Goal: Task Accomplishment & Management: Complete application form

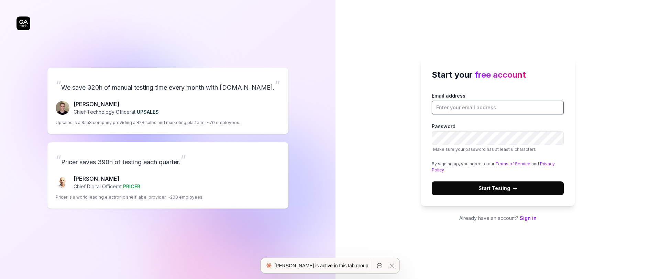
click at [470, 107] on input "Email address" at bounding box center [498, 108] width 132 height 14
click at [474, 113] on input "Email address" at bounding box center [498, 108] width 132 height 14
click at [474, 110] on input "Email address" at bounding box center [498, 108] width 132 height 14
type input "[EMAIL_ADDRESS][DOMAIN_NAME]"
click at [505, 186] on span "Start Testing →" at bounding box center [497, 188] width 38 height 7
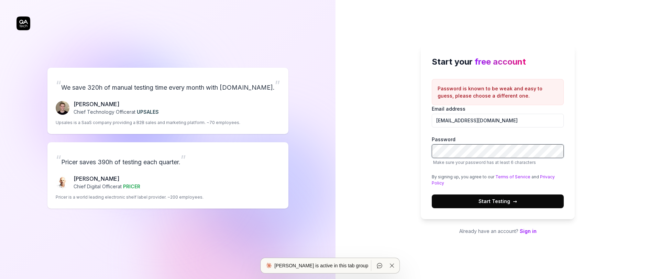
click at [415, 153] on div "Start your free account Password is known to be weak and easy to guess, please …" at bounding box center [497, 139] width 324 height 279
click at [419, 153] on div "Start your free account Password is known to be weak and easy to guess, please …" at bounding box center [497, 139] width 324 height 279
click at [444, 158] on label "Password Make sure your password has at least 6 characters" at bounding box center [498, 151] width 132 height 30
click at [484, 199] on span "Start Testing →" at bounding box center [497, 201] width 38 height 7
click at [477, 197] on button "Start Testing →" at bounding box center [498, 202] width 132 height 14
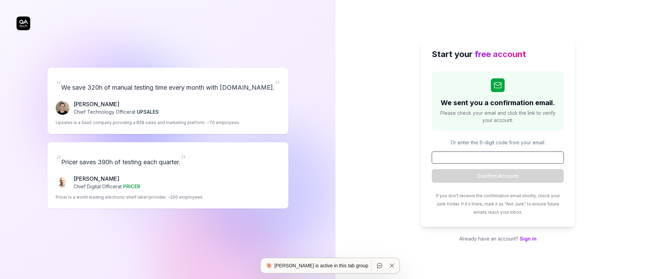
paste input "038296"
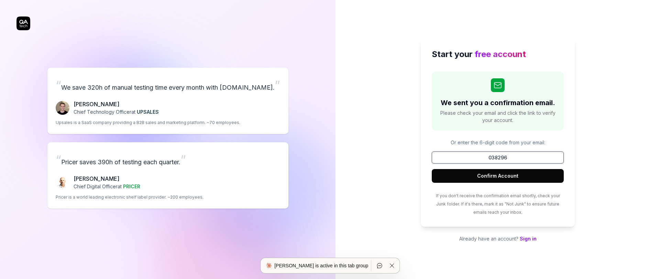
type input "038296"
click at [495, 176] on button "Confirm Account" at bounding box center [498, 176] width 132 height 14
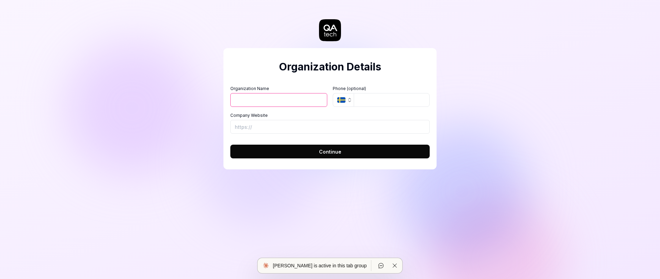
click at [274, 105] on input "Organization Name" at bounding box center [278, 100] width 97 height 14
type input "[DOMAIN_NAME]"
type input "[URL][DOMAIN_NAME]"
click at [332, 151] on span "Continue" at bounding box center [330, 151] width 22 height 7
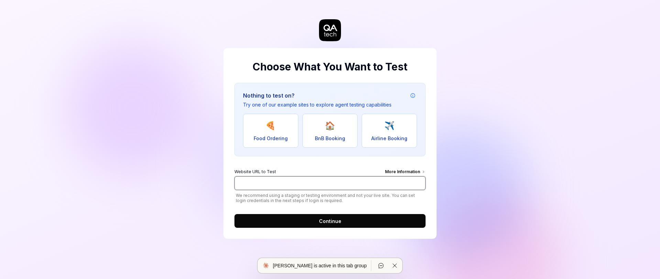
click at [292, 189] on input "Website URL to Test More Information" at bounding box center [329, 183] width 191 height 14
type input "[URL][DOMAIN_NAME]"
click at [357, 224] on button "Continue" at bounding box center [329, 221] width 191 height 14
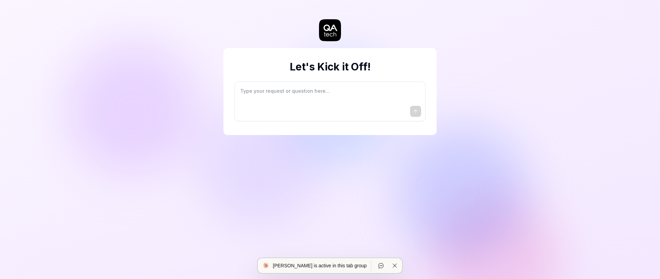
type textarea "*"
type textarea "I"
type textarea "*"
type textarea "I"
type textarea "*"
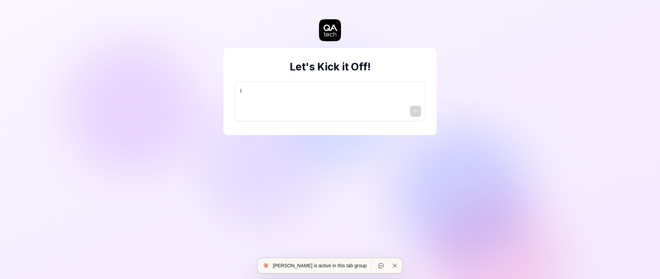
type textarea "I w"
type textarea "*"
type textarea "I wa"
type textarea "*"
type textarea "I wan"
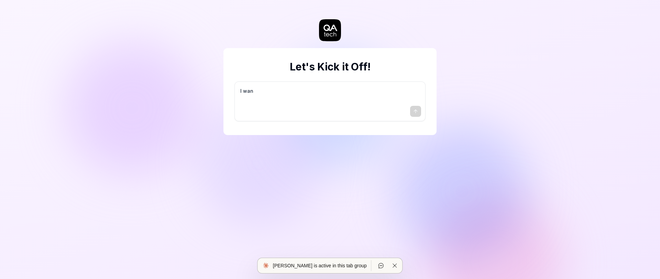
type textarea "*"
type textarea "I want"
type textarea "*"
type textarea "I want"
type textarea "*"
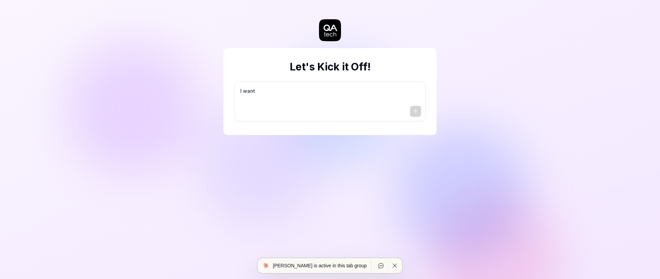
type textarea "I want a"
type textarea "*"
type textarea "I want a"
type textarea "*"
type textarea "I want a g"
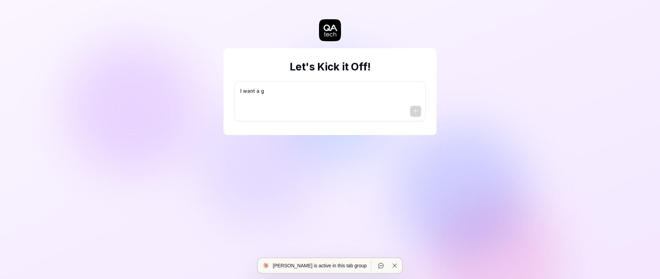
type textarea "*"
type textarea "I want a go"
type textarea "*"
type textarea "I want a goo"
type textarea "*"
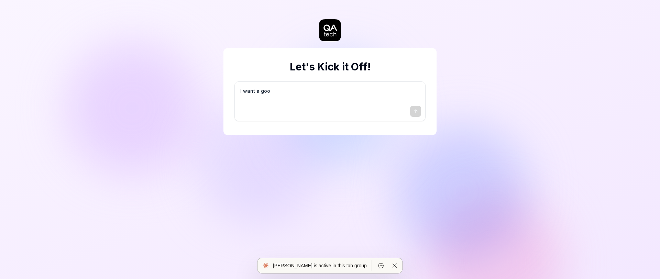
type textarea "I want a good"
type textarea "*"
type textarea "I want a good"
type textarea "*"
type textarea "I want a good t"
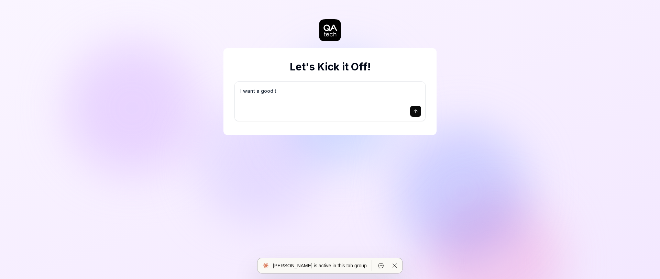
type textarea "*"
type textarea "I want a good te"
type textarea "*"
type textarea "I want a good tes"
type textarea "*"
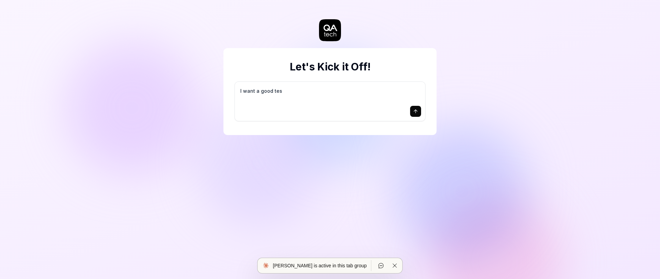
type textarea "I want a good test"
type textarea "*"
type textarea "I want a good test"
type textarea "*"
type textarea "I want a good test s"
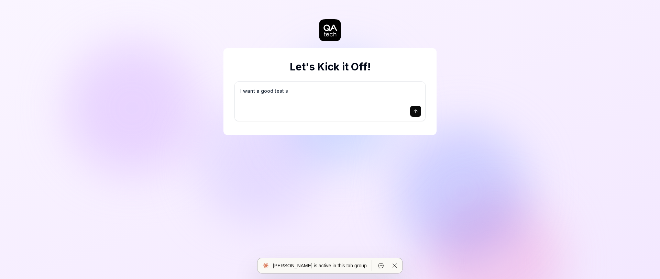
type textarea "*"
type textarea "I want a good test se"
type textarea "*"
type textarea "I want a good test set"
type textarea "*"
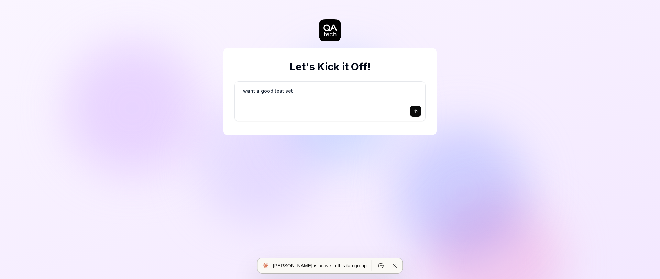
type textarea "I want a good test setu"
type textarea "*"
type textarea "I want a good test setup"
type textarea "*"
type textarea "I want a good test setup"
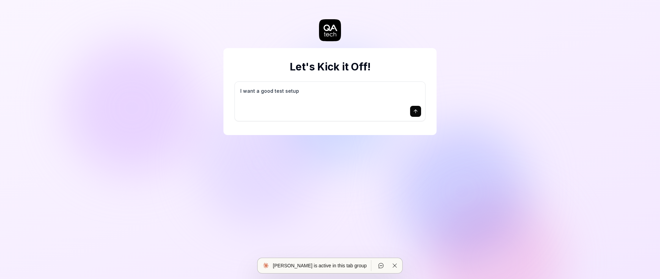
type textarea "*"
type textarea "I want a good test setup f"
type textarea "*"
type textarea "I want a good test setup fo"
type textarea "*"
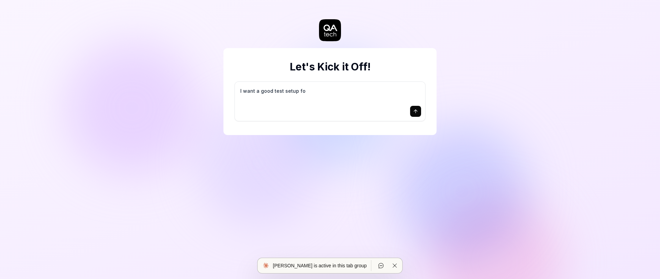
type textarea "I want a good test setup for"
type textarea "*"
type textarea "I want a good test setup for"
type textarea "*"
type textarea "I want a good test setup for m"
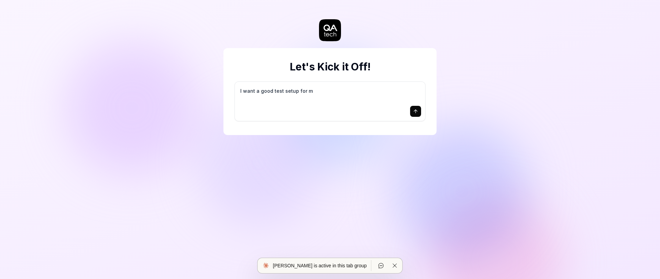
type textarea "*"
type textarea "I want a good test setup for my"
type textarea "*"
type textarea "I want a good test setup for my"
type textarea "*"
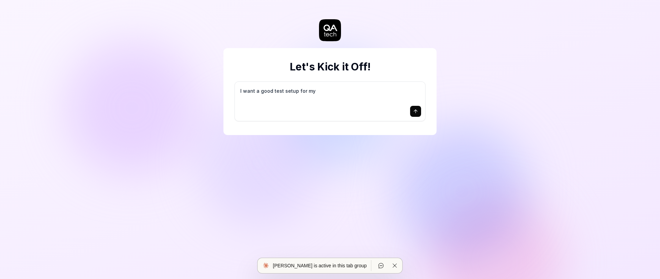
type textarea "I want a good test setup for my s"
type textarea "*"
type textarea "I want a good test setup for my si"
type textarea "*"
type textarea "I want a good test setup for my sit"
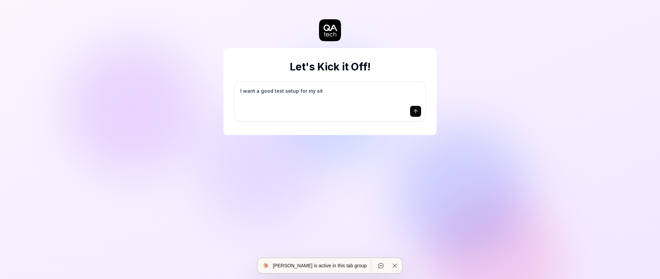
type textarea "*"
type textarea "I want a good test setup for my site"
type textarea "*"
type textarea "I want a good test setup for my site"
type textarea "*"
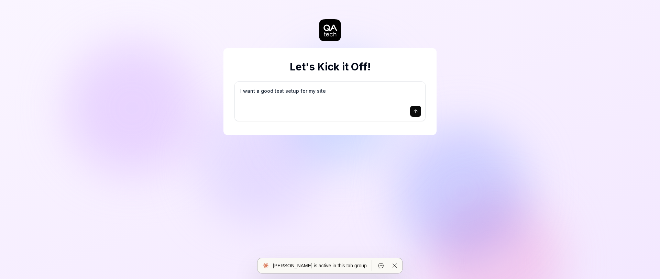
type textarea "I want a good test setup for my site -"
type textarea "*"
type textarea "I want a good test setup for my site -"
type textarea "*"
type textarea "I want a good test setup for my site - h"
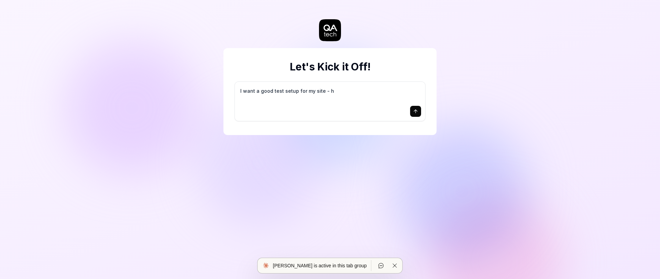
type textarea "*"
type textarea "I want a good test setup for my site - he"
type textarea "*"
type textarea "I want a good test setup for my site - hel"
type textarea "*"
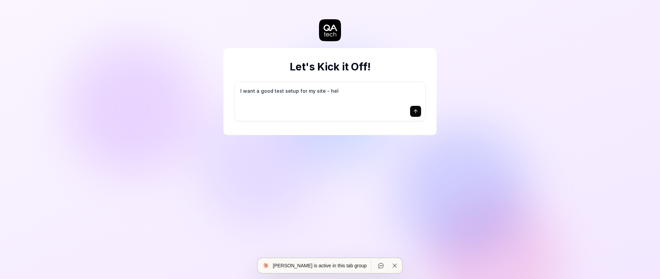
type textarea "I want a good test setup for my site - help"
type textarea "*"
type textarea "I want a good test setup for my site - help"
type textarea "*"
type textarea "I want a good test setup for my site - help m"
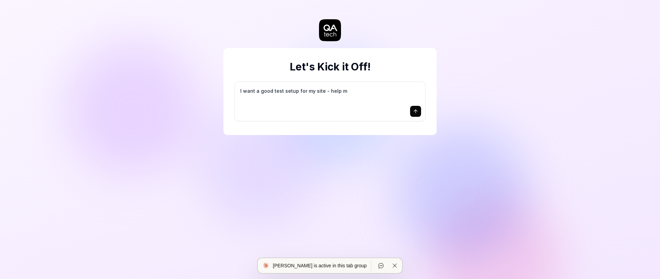
type textarea "*"
type textarea "I want a good test setup for my site - help me"
type textarea "*"
type textarea "I want a good test setup for my site - help me"
type textarea "*"
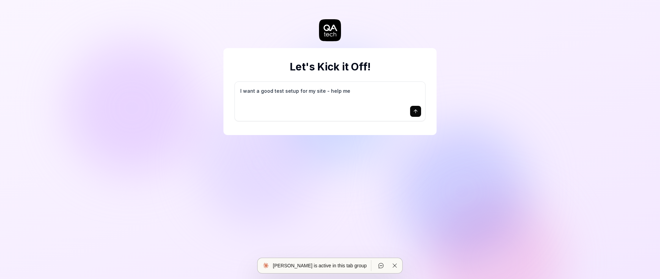
type textarea "I want a good test setup for my site - help me c"
type textarea "*"
type textarea "I want a good test setup for my site - help me cr"
type textarea "*"
type textarea "I want a good test setup for my site - help me cre"
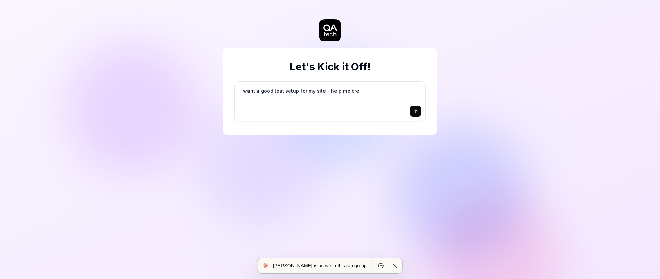
type textarea "*"
type textarea "I want a good test setup for my site - help me crea"
type textarea "*"
type textarea "I want a good test setup for my site - help me creat"
type textarea "*"
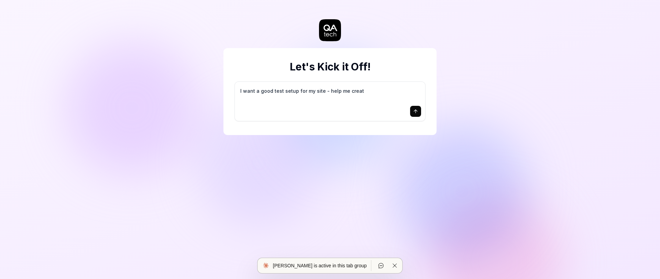
type textarea "I want a good test setup for my site - help me create"
type textarea "*"
type textarea "I want a good test setup for my site - help me create"
type textarea "*"
type textarea "I want a good test setup for my site - help me create t"
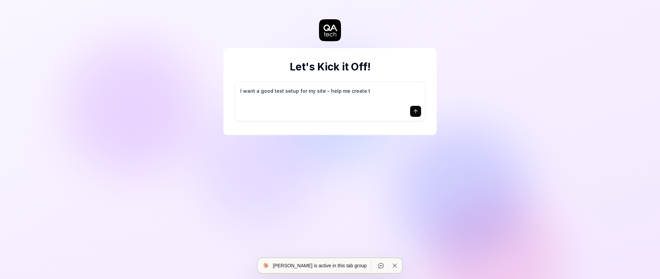
type textarea "*"
type textarea "I want a good test setup for my site - help me create th"
type textarea "*"
type textarea "I want a good test setup for my site - help me create the"
type textarea "*"
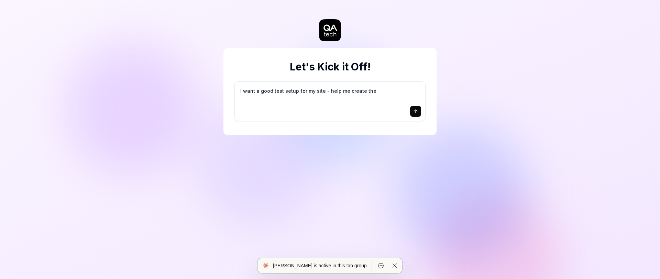
type textarea "I want a good test setup for my site - help me create the"
type textarea "*"
type textarea "I want a good test setup for my site - help me create the f"
type textarea "*"
type textarea "I want a good test setup for my site - help me create the fi"
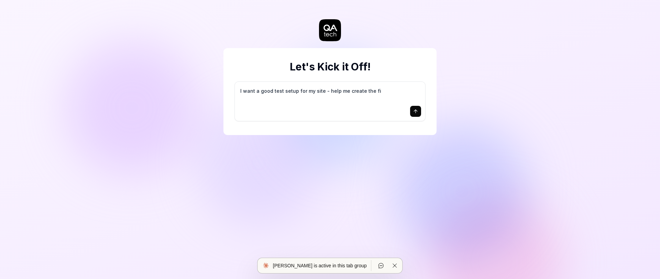
type textarea "*"
type textarea "I want a good test setup for my site - help me create the fir"
type textarea "*"
type textarea "I want a good test setup for my site - help me create the firs"
type textarea "*"
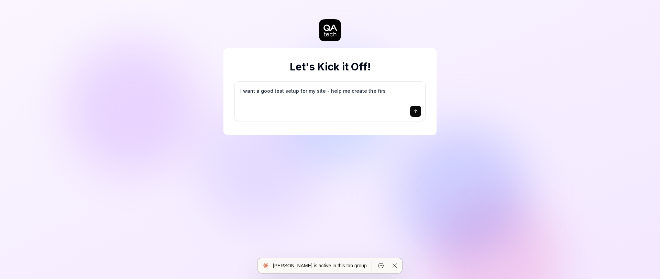
type textarea "I want a good test setup for my site - help me create the first"
type textarea "*"
type textarea "I want a good test setup for my site - help me create the first"
type textarea "*"
type textarea "I want a good test setup for my site - help me create the first 3"
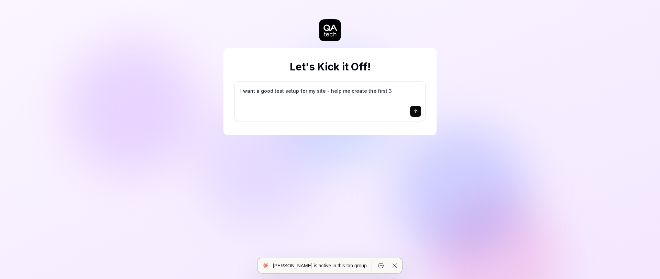
type textarea "*"
type textarea "I want a good test setup for my site - help me create the first 3-"
type textarea "*"
type textarea "I want a good test setup for my site - help me create the first 3-5"
type textarea "*"
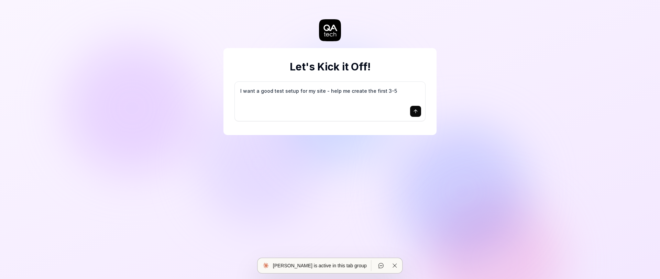
type textarea "I want a good test setup for my site - help me create the first 3-5"
type textarea "*"
type textarea "I want a good test setup for my site - help me create the first 3-5 t"
type textarea "*"
type textarea "I want a good test setup for my site - help me create the first 3-5 te"
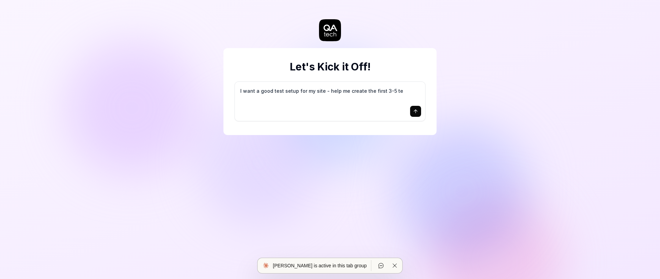
type textarea "*"
type textarea "I want a good test setup for my site - help me create the first 3-5 tes"
type textarea "*"
type textarea "I want a good test setup for my site - help me create the first 3-5 test"
type textarea "*"
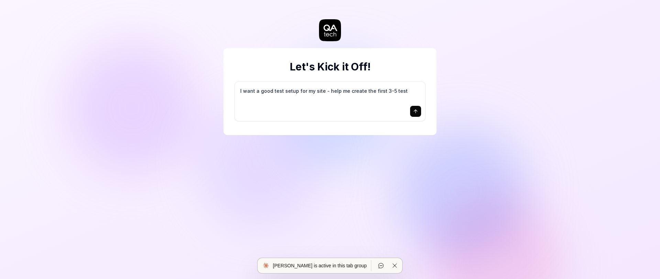
type textarea "I want a good test setup for my site - help me create the first 3-5 test"
type textarea "*"
type textarea "I want a good test setup for my site - help me create the first 3-5 test c"
type textarea "*"
type textarea "I want a good test setup for my site - help me create the first 3-5 test ca"
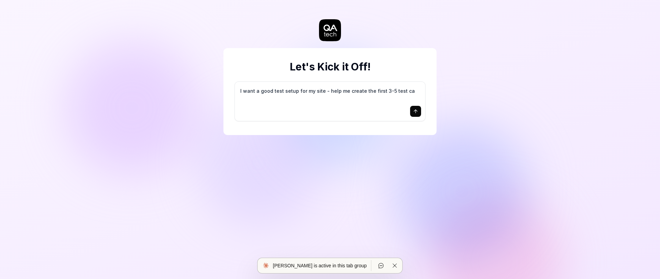
type textarea "*"
type textarea "I want a good test setup for my site - help me create the first 3-5 test cas"
type textarea "*"
type textarea "I want a good test setup for my site - help me create the first 3-5 test case"
type textarea "*"
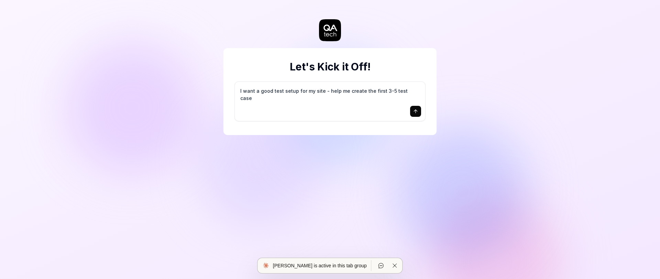
type textarea "I want a good test setup for my site - help me create the first 3-5 test cases"
click at [411, 111] on button "submit" at bounding box center [415, 111] width 11 height 11
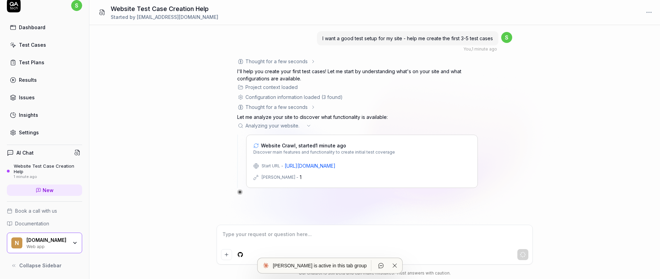
scroll to position [9, 0]
click at [73, 243] on div "N [DOMAIN_NAME] Web app" at bounding box center [44, 242] width 75 height 21
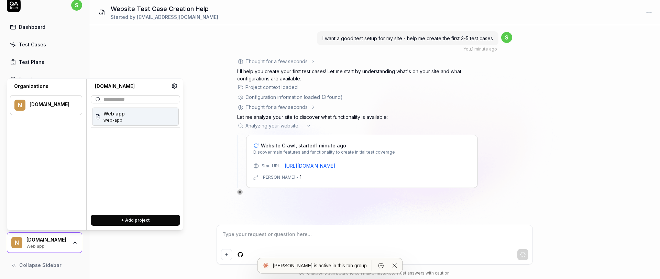
click at [103, 244] on div "I want a good test setup for my site - help me create the first 3-5 test cases …" at bounding box center [374, 152] width 571 height 254
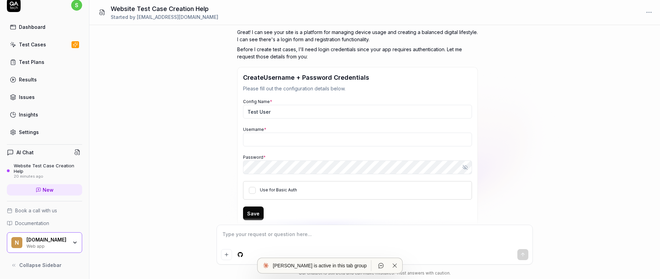
scroll to position [139, 0]
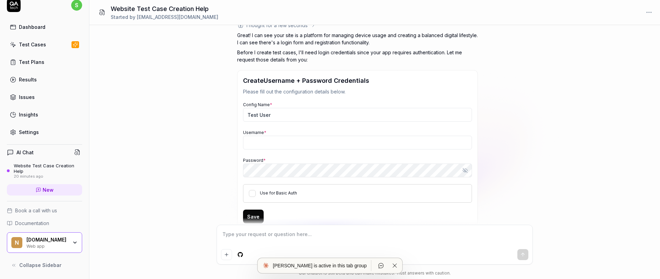
drag, startPoint x: 272, startPoint y: 56, endPoint x: 294, endPoint y: 62, distance: 22.8
click at [294, 62] on p "Before I create test cases, I'll need login credentials since your app requires…" at bounding box center [357, 56] width 241 height 14
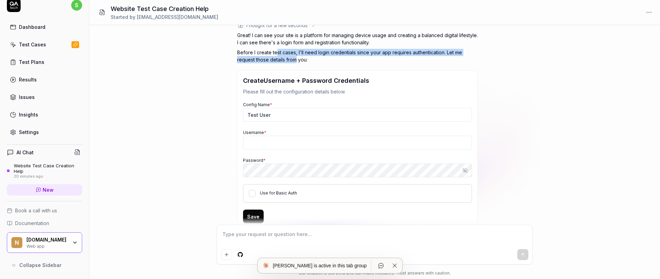
drag, startPoint x: 295, startPoint y: 57, endPoint x: 277, endPoint y: 54, distance: 18.4
click at [277, 54] on p "Before I create test cases, I'll need login credentials since your app requires…" at bounding box center [357, 56] width 241 height 14
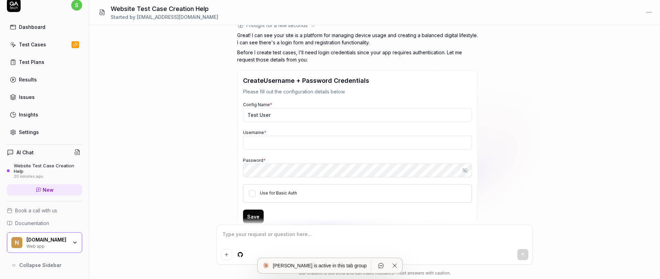
click at [273, 125] on div "Config Name * Test User Username * Password * Show password Use for Basic Auth" at bounding box center [357, 152] width 229 height 102
click at [270, 139] on input "Username *" at bounding box center [357, 143] width 229 height 14
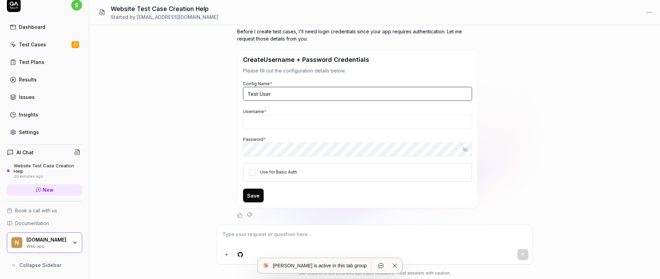
type textarea "*"
click at [274, 94] on input "Test User" at bounding box center [357, 94] width 229 height 14
type input "Test User 1"
click at [263, 122] on input "Username *" at bounding box center [357, 122] width 229 height 14
type textarea "*"
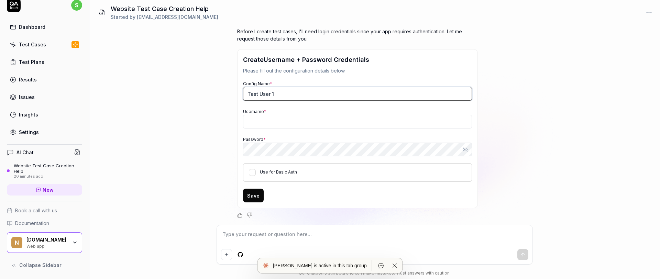
click at [250, 95] on input "Test User 1" at bounding box center [357, 94] width 229 height 14
click at [271, 95] on input "Test User 1" at bounding box center [357, 94] width 229 height 14
type input "Test User - app qa 1"
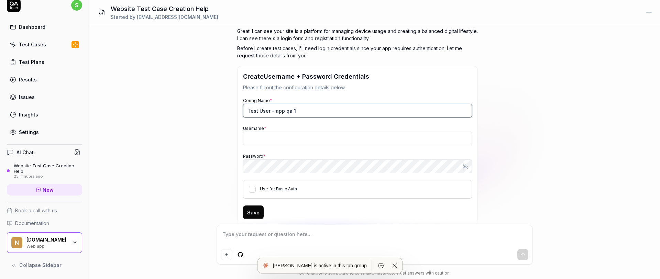
scroll to position [142, 0]
click at [253, 191] on button "Use for Basic Auth" at bounding box center [252, 190] width 7 height 7
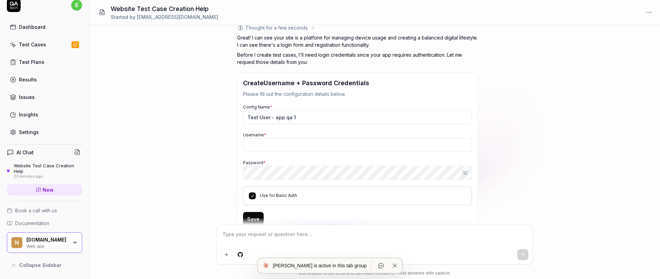
scroll to position [160, 0]
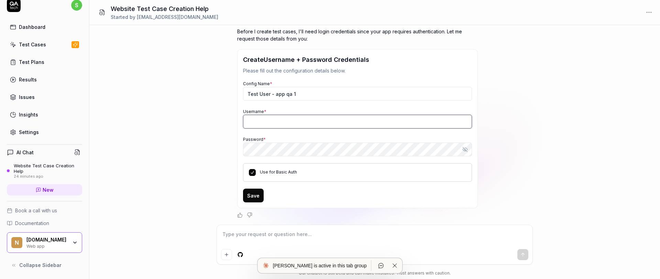
type textarea "*"
click at [273, 120] on input "Username *" at bounding box center [357, 122] width 229 height 14
paste input "appqa1"
type input "appqa1"
click at [254, 198] on button "Save" at bounding box center [253, 196] width 21 height 14
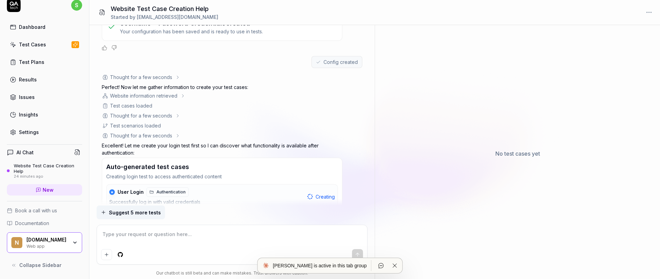
scroll to position [230, 0]
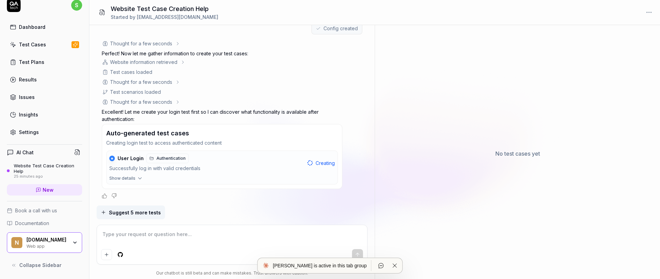
drag, startPoint x: 125, startPoint y: 72, endPoint x: 161, endPoint y: 74, distance: 36.2
click at [161, 74] on div "Test cases loaded" at bounding box center [222, 71] width 241 height 7
click at [137, 177] on icon "button" at bounding box center [140, 178] width 6 height 6
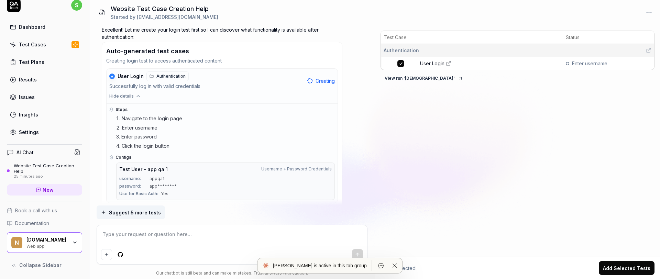
scroll to position [331, 0]
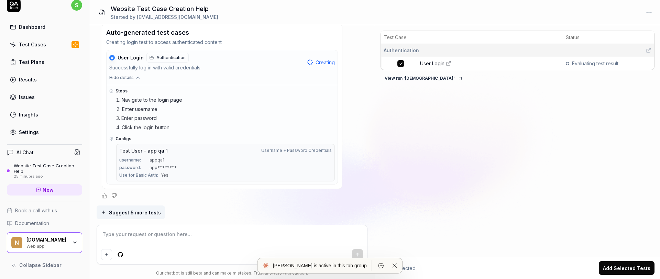
click at [407, 80] on button "View run ' [DEMOGRAPHIC_DATA] '" at bounding box center [424, 78] width 87 height 11
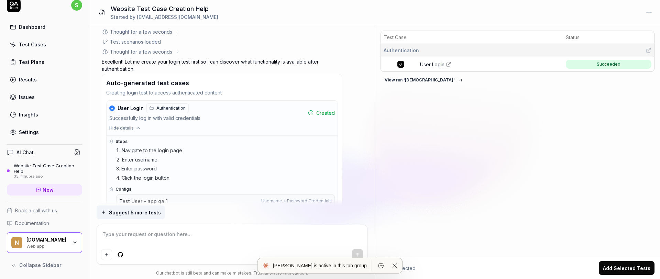
scroll to position [359, 0]
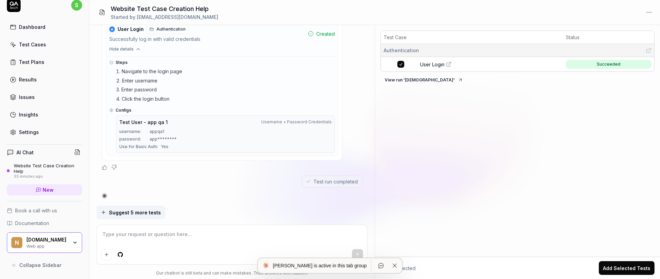
click at [140, 214] on span "Suggest 5 more tests" at bounding box center [135, 212] width 52 height 7
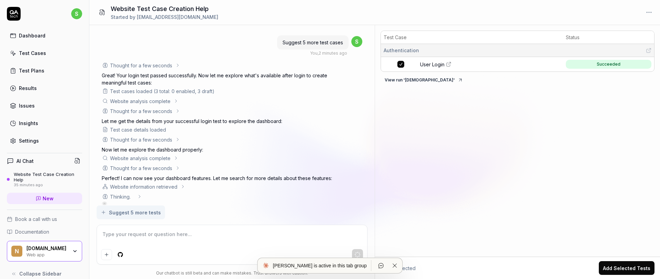
scroll to position [532, 0]
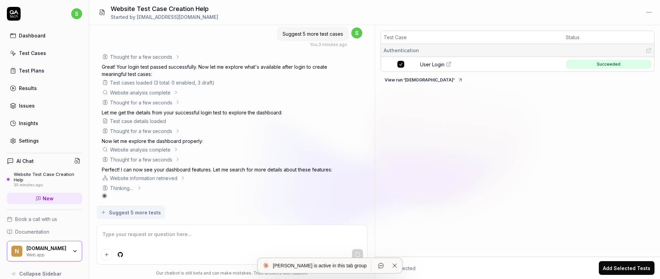
click at [169, 156] on div "Thought for a few seconds" at bounding box center [141, 159] width 62 height 7
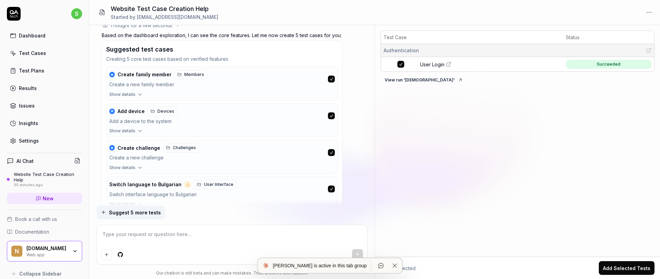
scroll to position [878, 0]
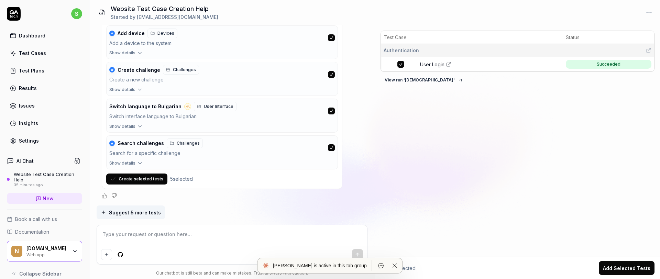
click at [147, 179] on button "Create selected tests" at bounding box center [136, 179] width 61 height 11
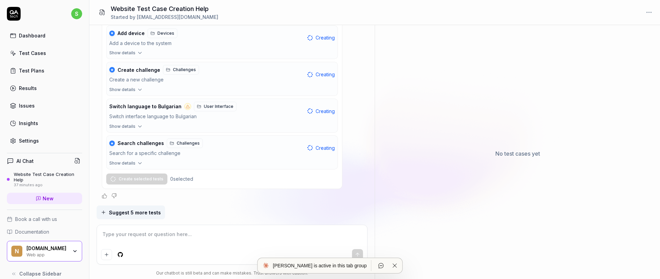
type textarea "*"
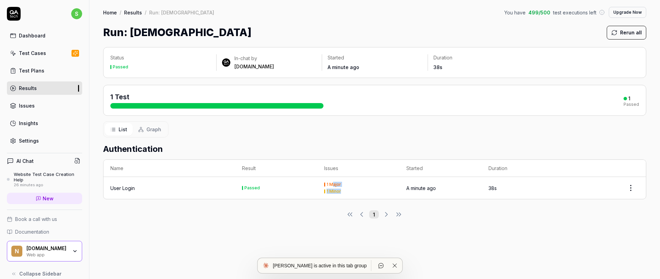
drag, startPoint x: 332, startPoint y: 185, endPoint x: 348, endPoint y: 190, distance: 16.4
click at [348, 189] on div "1 Major 1 Minor" at bounding box center [358, 188] width 68 height 11
click at [630, 190] on html "s Dashboard Test Cases Test Plans Results Issues Insights Settings AI Chat Webs…" at bounding box center [330, 139] width 660 height 279
click at [498, 214] on html "s Dashboard Test Cases Test Plans Results Issues Insights Settings AI Chat Webs…" at bounding box center [330, 139] width 660 height 279
click at [632, 191] on html "s Dashboard Test Cases Test Plans Results Issues Insights Settings AI Chat Webs…" at bounding box center [330, 139] width 660 height 279
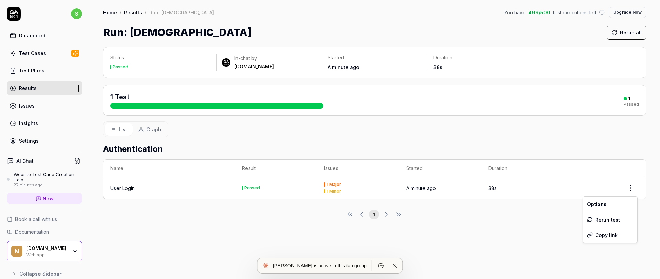
click at [441, 128] on html "s Dashboard Test Cases Test Plans Results Issues Insights Settings AI Chat Webs…" at bounding box center [330, 139] width 660 height 279
drag, startPoint x: 233, startPoint y: 106, endPoint x: 309, endPoint y: 105, distance: 76.0
click at [309, 105] on div at bounding box center [216, 105] width 213 height 5
click at [147, 127] on span "Graph" at bounding box center [153, 129] width 15 height 7
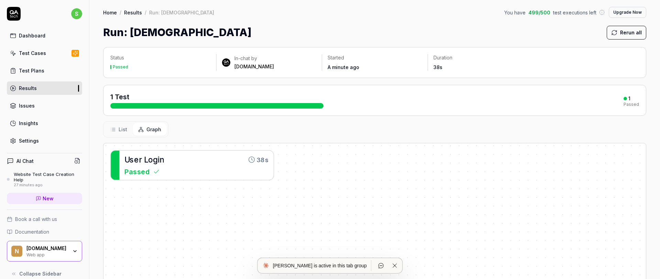
click at [120, 131] on span "List" at bounding box center [123, 129] width 9 height 7
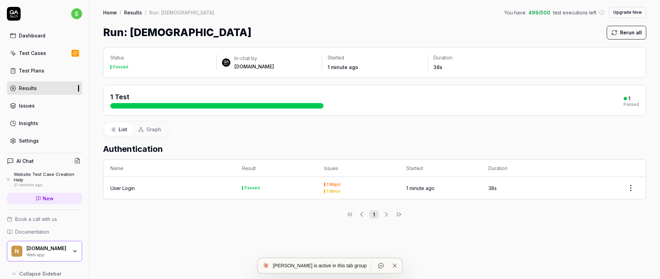
click at [327, 187] on div "1 Major" at bounding box center [334, 185] width 14 height 4
click at [29, 104] on div "Issues" at bounding box center [27, 105] width 16 height 7
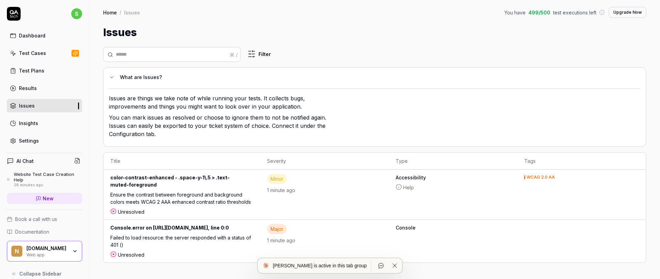
click at [287, 224] on div "Major" at bounding box center [277, 229] width 20 height 10
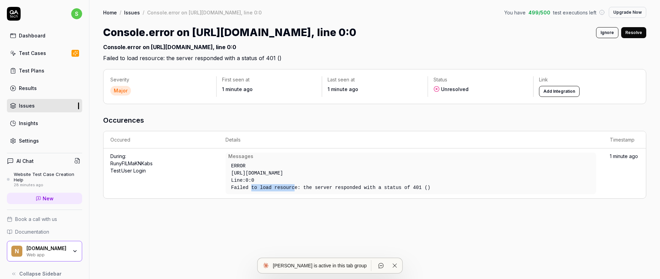
drag, startPoint x: 251, startPoint y: 186, endPoint x: 303, endPoint y: 189, distance: 52.0
click at [301, 189] on div "Failed to load resource: the server responded with a status of 401 ()" at bounding box center [360, 187] width 258 height 7
click at [303, 189] on div "Failed to load resource: the server responded with a status of 401 ()" at bounding box center [360, 187] width 258 height 7
click at [302, 189] on div "Failed to load resource: the server responded with a status of 401 ()" at bounding box center [360, 187] width 258 height 7
drag, startPoint x: 327, startPoint y: 189, endPoint x: 348, endPoint y: 189, distance: 21.3
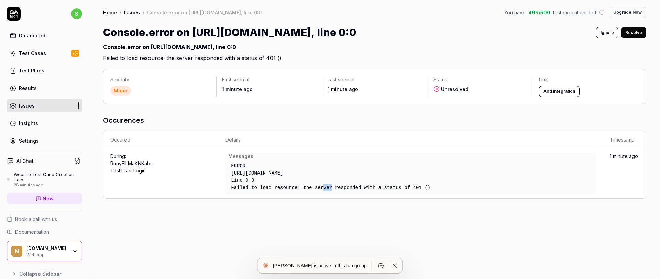
click at [341, 189] on div "Failed to load resource: the server responded with a status of 401 ()" at bounding box center [360, 187] width 258 height 7
click at [354, 189] on div "Failed to load resource: the server responded with a status of 401 ()" at bounding box center [360, 187] width 258 height 7
drag, startPoint x: 357, startPoint y: 189, endPoint x: 366, endPoint y: 189, distance: 8.6
click at [362, 189] on div "Failed to load resource: the server responded with a status of 401 ()" at bounding box center [360, 187] width 258 height 7
click at [385, 189] on div "Failed to load resource: the server responded with a status of 401 ()" at bounding box center [360, 187] width 258 height 7
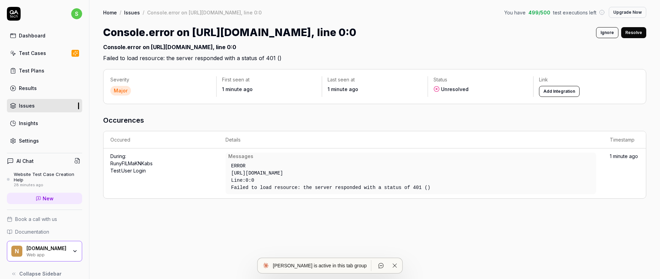
drag, startPoint x: 397, startPoint y: 189, endPoint x: 402, endPoint y: 189, distance: 5.2
click at [397, 189] on div "Failed to load resource: the server responded with a status of 401 ()" at bounding box center [360, 187] width 258 height 7
drag, startPoint x: 402, startPoint y: 189, endPoint x: 407, endPoint y: 189, distance: 4.8
click at [403, 189] on div "Failed to load resource: the server responded with a status of 401 ()" at bounding box center [360, 187] width 258 height 7
drag, startPoint x: 437, startPoint y: 186, endPoint x: 392, endPoint y: 186, distance: 45.4
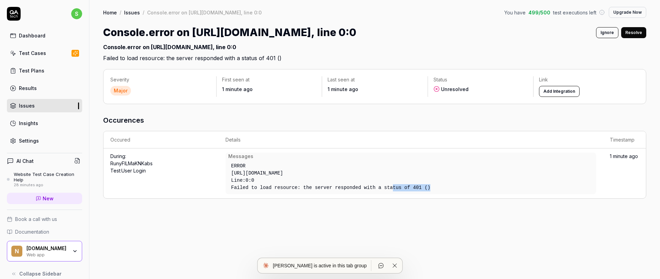
click at [393, 186] on div "Failed to load resource: the server responded with a status of 401 ()" at bounding box center [360, 187] width 258 height 7
click at [392, 186] on div "Failed to load resource: the server responded with a status of 401 ()" at bounding box center [360, 187] width 258 height 7
click at [164, 174] on td "During: Run yFlLMaKNKabs Test: User Login" at bounding box center [160, 173] width 115 height 50
drag, startPoint x: 437, startPoint y: 77, endPoint x: 495, endPoint y: 98, distance: 61.3
click at [495, 98] on div "Severity Major First seen at 1 minute ago Last seen at 1 minute ago Status Unre…" at bounding box center [374, 86] width 543 height 35
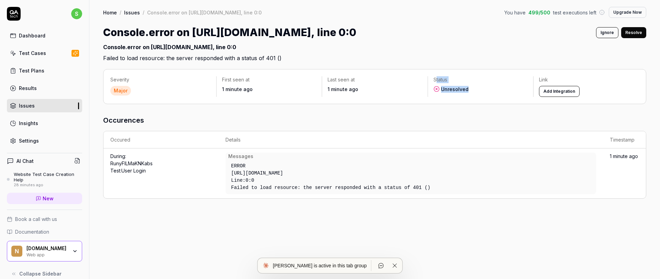
click at [495, 98] on div "Severity Major First seen at 1 minute ago Last seen at 1 minute ago Status Unre…" at bounding box center [374, 86] width 543 height 35
drag, startPoint x: 288, startPoint y: 35, endPoint x: 370, endPoint y: 33, distance: 82.5
click at [370, 33] on div "Console.error on https://nesto.my/api/user, line 0:0 Ignore Resolve" at bounding box center [374, 32] width 543 height 15
drag, startPoint x: 362, startPoint y: 34, endPoint x: 330, endPoint y: 34, distance: 31.3
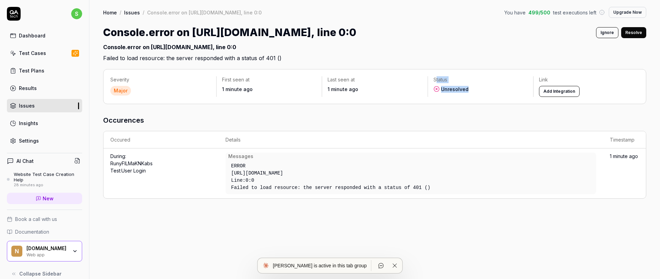
click at [330, 34] on h1 "Console.error on https://nesto.my/api/user, line 0:0" at bounding box center [229, 32] width 253 height 15
click at [27, 54] on div "Test Cases" at bounding box center [32, 52] width 27 height 7
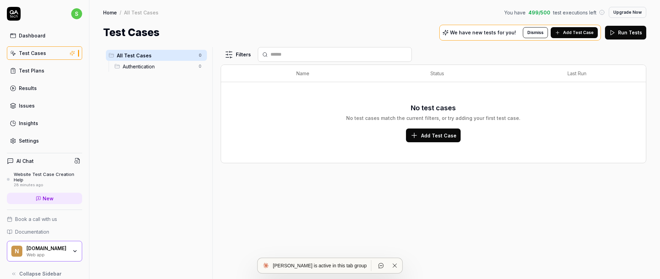
click at [149, 68] on span "Authentication" at bounding box center [159, 66] width 72 height 7
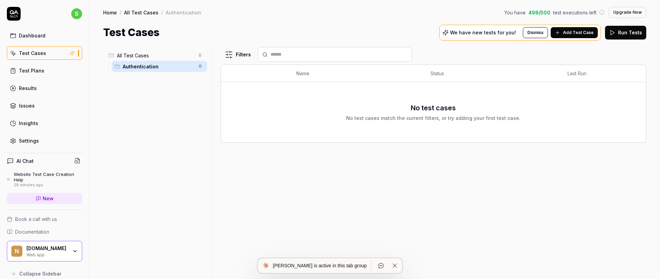
click at [575, 36] on button "Add Test Case" at bounding box center [574, 32] width 47 height 11
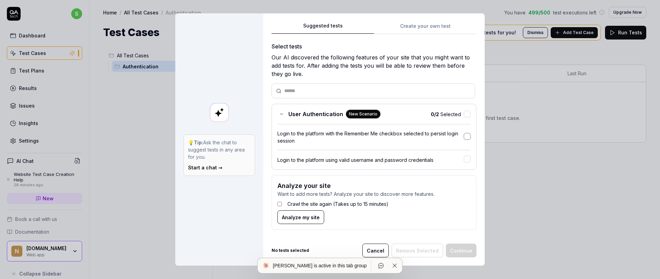
click at [464, 137] on button "button" at bounding box center [467, 136] width 7 height 7
click at [466, 159] on button "button" at bounding box center [467, 159] width 7 height 7
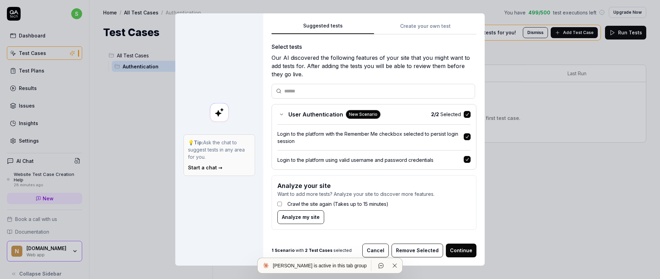
drag, startPoint x: 463, startPoint y: 250, endPoint x: 369, endPoint y: 234, distance: 94.9
click at [382, 235] on div "Suggested tests Create your own test Select tests Our AI discovered the followi…" at bounding box center [373, 139] width 221 height 252
drag, startPoint x: 300, startPoint y: 200, endPoint x: 345, endPoint y: 195, distance: 44.6
click at [345, 195] on form "Analyze your site Want to add more tests? Analyze your site to discover more fe…" at bounding box center [374, 202] width 205 height 55
click at [345, 195] on p "Want to add more tests? Analyze your site to discover more features." at bounding box center [373, 193] width 193 height 7
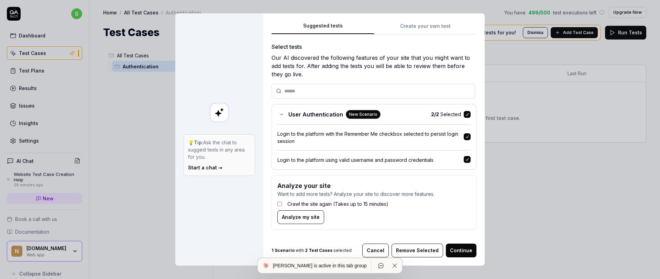
drag, startPoint x: 463, startPoint y: 248, endPoint x: 443, endPoint y: 218, distance: 36.4
click at [443, 218] on div "Suggested tests Create your own test Select tests Our AI discovered the followi…" at bounding box center [373, 139] width 221 height 252
click at [456, 254] on button "Continue" at bounding box center [461, 251] width 31 height 14
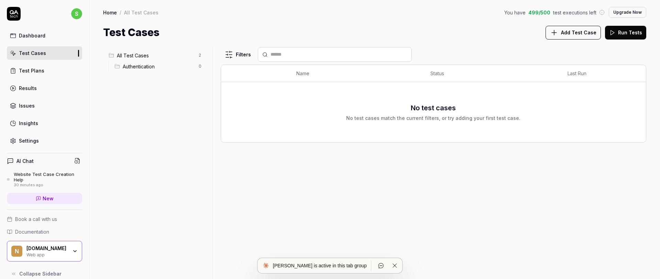
click at [135, 58] on span "All Test Cases" at bounding box center [156, 55] width 78 height 7
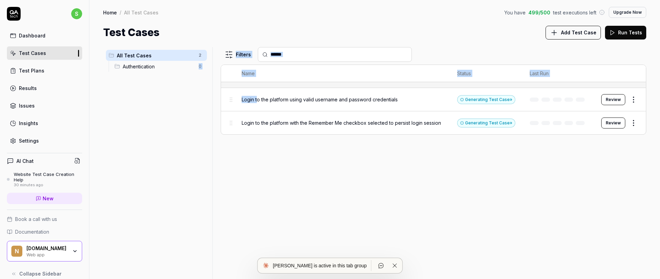
drag, startPoint x: 258, startPoint y: 100, endPoint x: 191, endPoint y: 84, distance: 68.9
click at [191, 84] on div "All Test Cases 2 Authentication 0 Filters Name Status Last Run Login to the pla…" at bounding box center [374, 163] width 543 height 232
click at [195, 93] on div "All Test Cases 2 Authentication 0" at bounding box center [156, 159] width 107 height 224
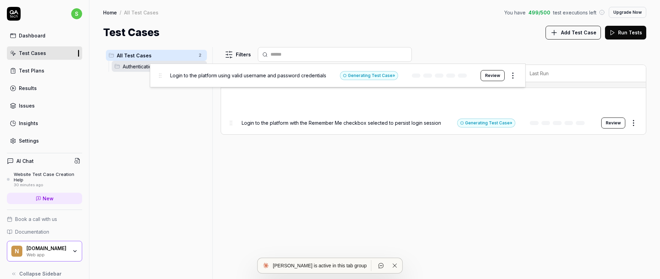
drag, startPoint x: 230, startPoint y: 101, endPoint x: 158, endPoint y: 77, distance: 75.2
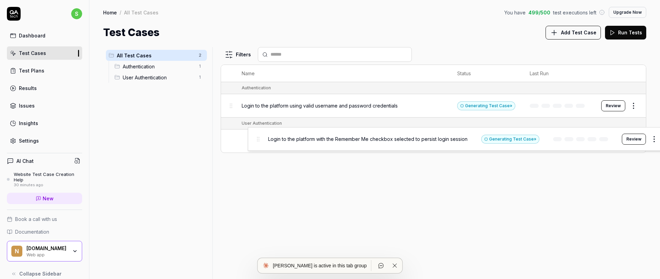
drag, startPoint x: 232, startPoint y: 142, endPoint x: 259, endPoint y: 140, distance: 26.9
click at [259, 140] on body "s Dashboard Test Cases Test Plans Results Issues Insights Settings AI Chat Webs…" at bounding box center [330, 139] width 660 height 279
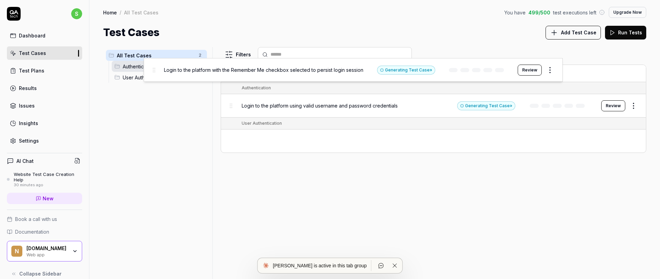
drag, startPoint x: 230, startPoint y: 142, endPoint x: 152, endPoint y: 70, distance: 105.6
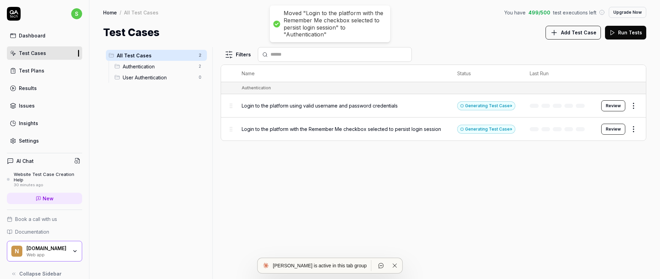
click at [173, 103] on div "All Test Cases 2 Authentication 2 User Authentication 0" at bounding box center [156, 159] width 107 height 224
click at [154, 66] on span "Authentication" at bounding box center [159, 66] width 72 height 7
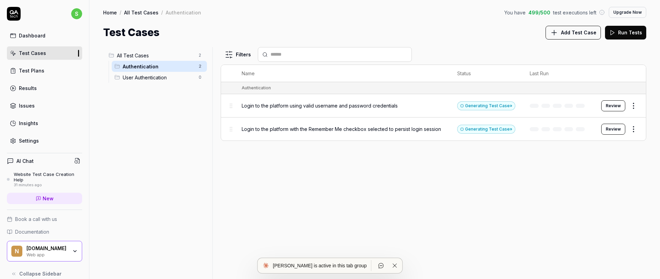
click at [154, 78] on span "User Authentication" at bounding box center [159, 77] width 72 height 7
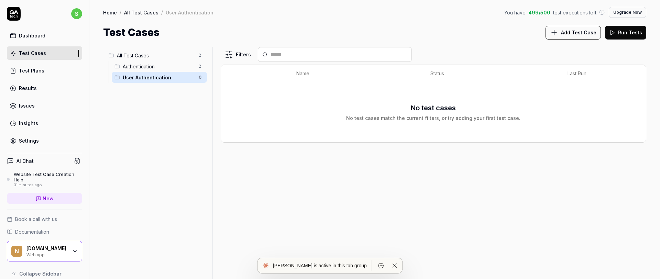
click at [153, 61] on div "Authentication 2" at bounding box center [159, 66] width 95 height 11
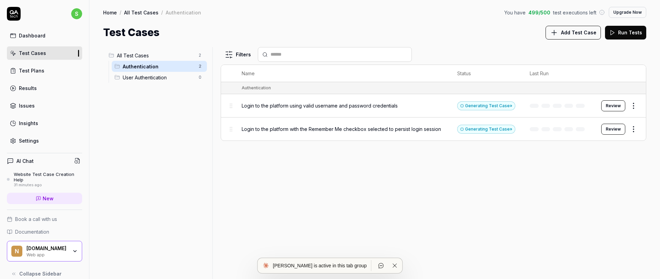
click at [154, 72] on div "User Authentication 0" at bounding box center [159, 77] width 95 height 11
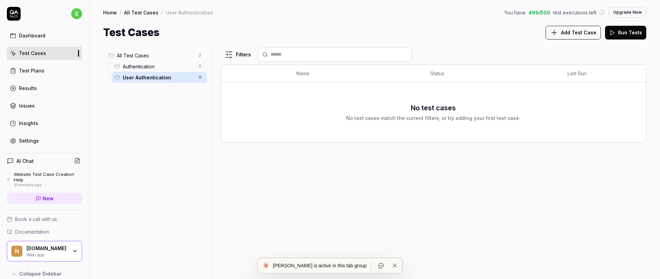
click at [152, 63] on span "Authentication" at bounding box center [159, 66] width 72 height 7
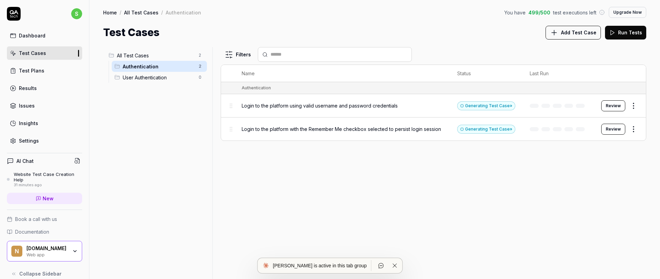
click at [154, 52] on span "All Test Cases" at bounding box center [156, 55] width 78 height 7
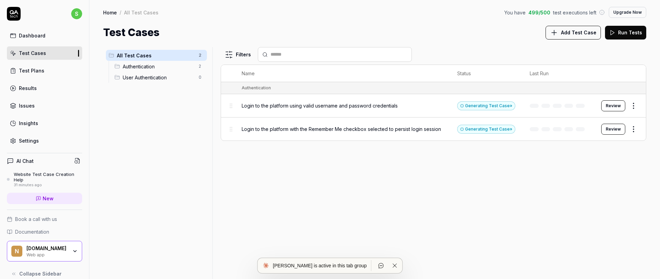
click at [155, 100] on div "All Test Cases 2 Authentication 2 User Authentication 0" at bounding box center [156, 159] width 107 height 224
click at [42, 67] on link "Test Plans" at bounding box center [44, 70] width 75 height 13
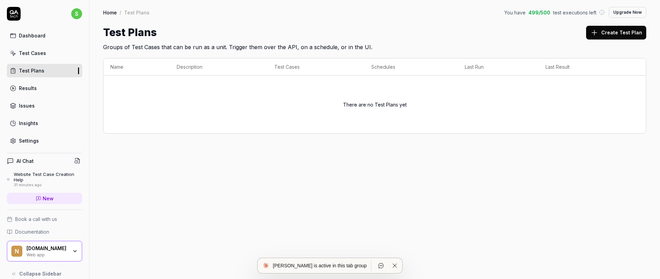
click at [611, 33] on button "Create Test Plan" at bounding box center [616, 33] width 60 height 14
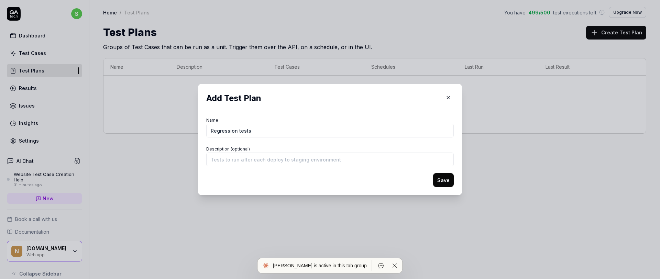
type input "Regression tests"
drag, startPoint x: 443, startPoint y: 180, endPoint x: 339, endPoint y: 173, distance: 104.1
click at [342, 173] on form "Name Regression tests Description (optional) Save" at bounding box center [329, 150] width 247 height 71
click at [340, 165] on input "Description (optional)" at bounding box center [329, 160] width 247 height 14
type input "prod"
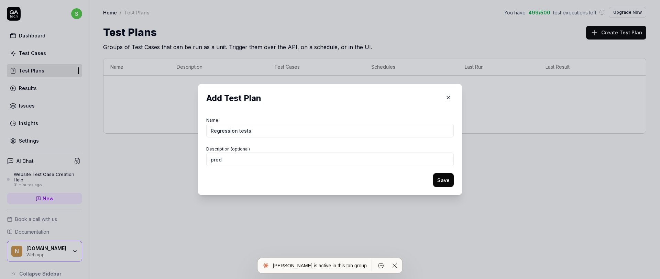
click at [443, 180] on button "Save" at bounding box center [443, 180] width 21 height 14
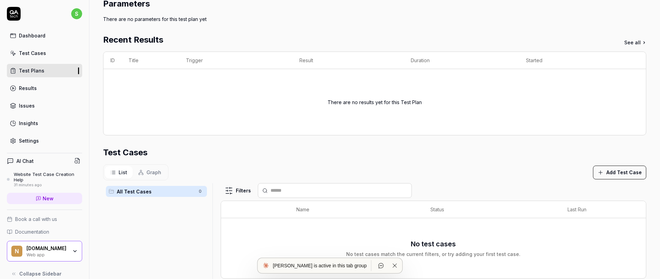
scroll to position [88, 0]
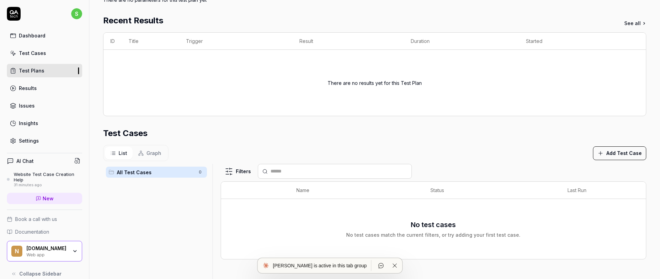
click at [624, 152] on button "Add Test Case" at bounding box center [619, 153] width 53 height 14
click at [334, 162] on section "Test Cases List Graph Add Test Case All Test Cases 0 Filters Name Status Last R…" at bounding box center [374, 231] width 543 height 209
click at [23, 84] on link "Results" at bounding box center [44, 87] width 75 height 13
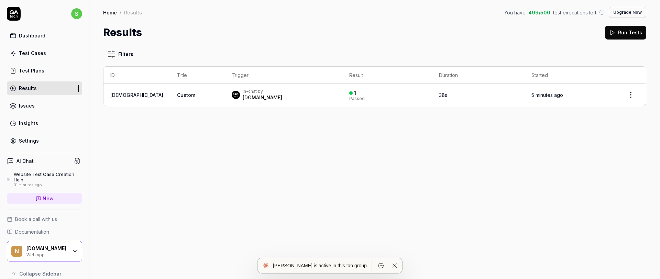
click at [25, 124] on div "Insights" at bounding box center [28, 123] width 19 height 7
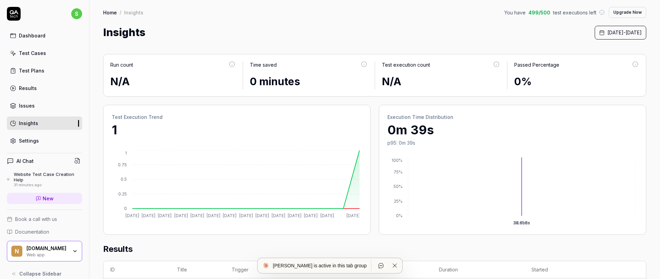
click at [25, 107] on div "Issues" at bounding box center [27, 105] width 16 height 7
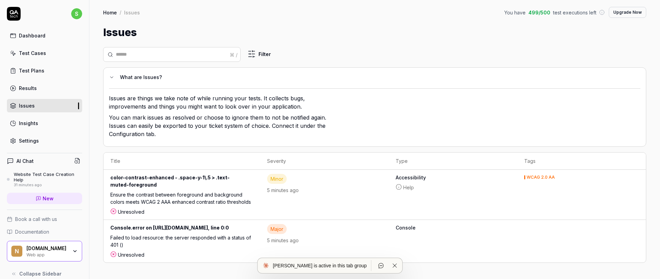
click at [43, 140] on link "Settings" at bounding box center [44, 140] width 75 height 13
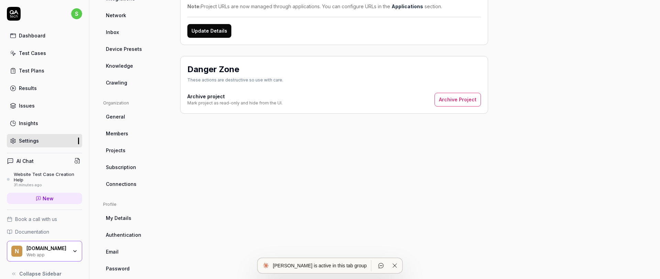
scroll to position [132, 0]
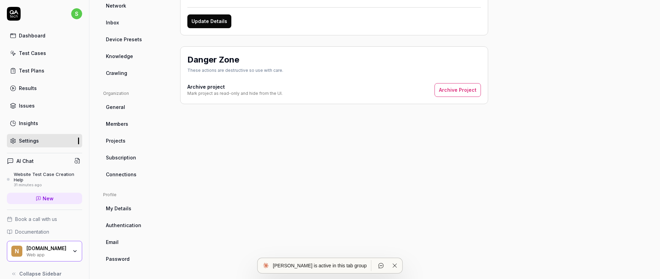
click at [128, 142] on link "Projects" at bounding box center [136, 140] width 66 height 13
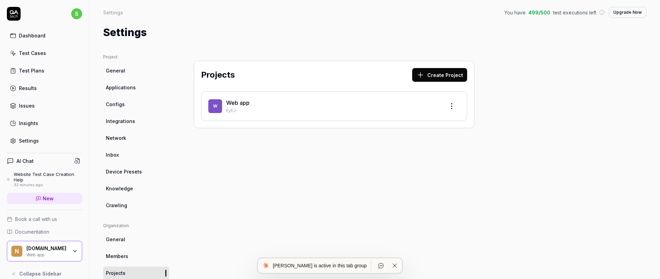
scroll to position [132, 0]
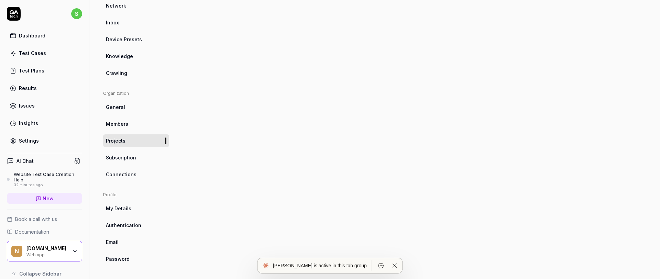
click at [136, 157] on link "Subscription" at bounding box center [136, 157] width 66 height 13
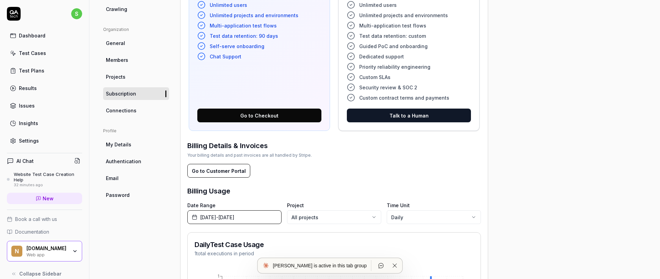
scroll to position [197, 0]
click at [139, 111] on link "Connections" at bounding box center [136, 110] width 66 height 13
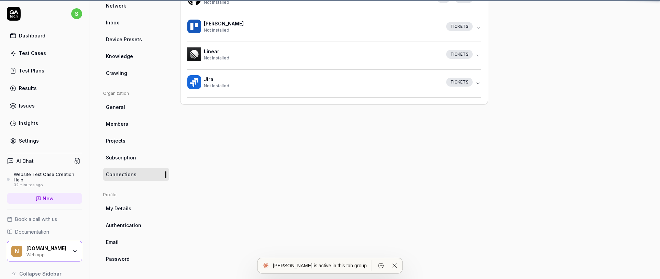
scroll to position [54, 0]
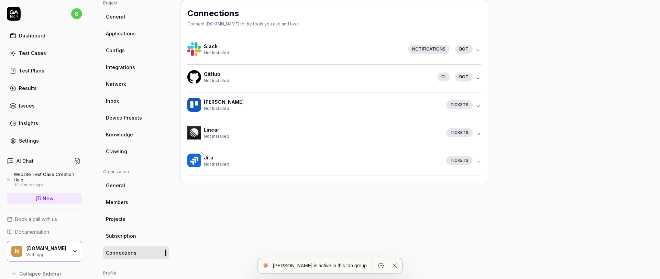
click at [478, 78] on icon "button" at bounding box center [477, 78] width 5 height 5
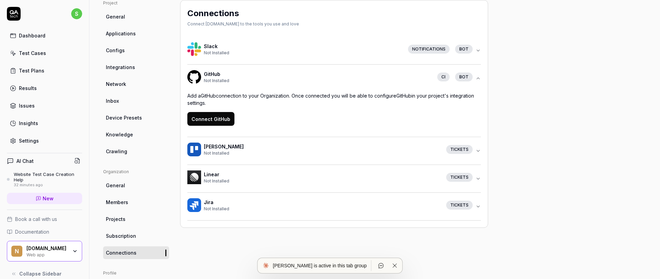
drag, startPoint x: 240, startPoint y: 145, endPoint x: 222, endPoint y: 97, distance: 51.3
click at [222, 97] on div "Slack Not Installed Notifications bot GitHub Not Installed CI bot Add a GitHub …" at bounding box center [334, 129] width 294 height 184
